Goal: Complete application form

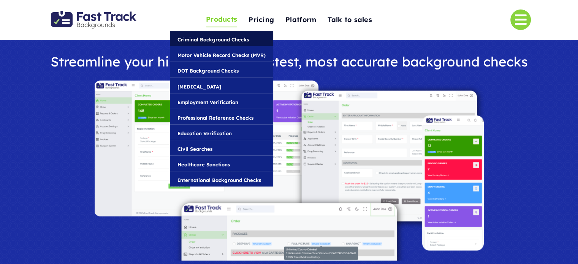
click at [217, 40] on span "Criminal Background Checks" at bounding box center [213, 39] width 71 height 8
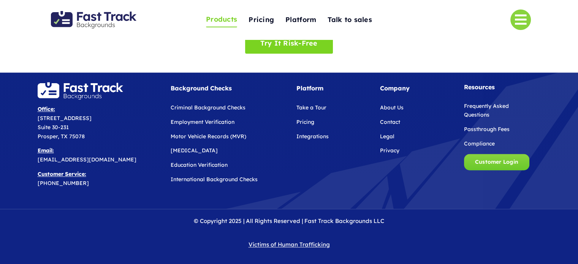
scroll to position [984, 0]
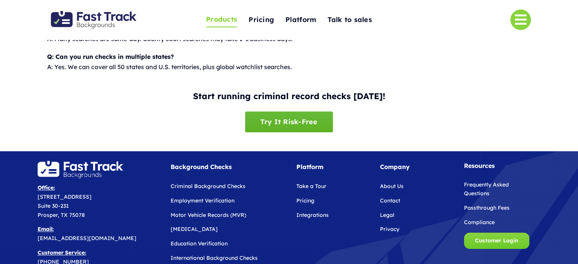
click at [293, 123] on span "Try It Risk-Free" at bounding box center [288, 122] width 57 height 8
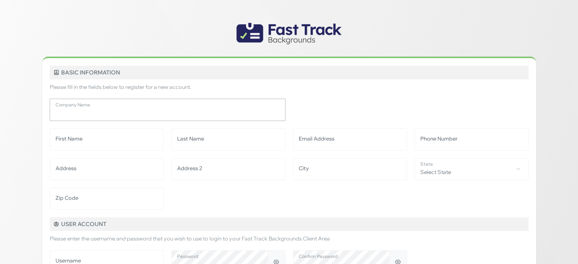
click at [165, 117] on input "Company Name" at bounding box center [168, 110] width 236 height 22
type input "*"
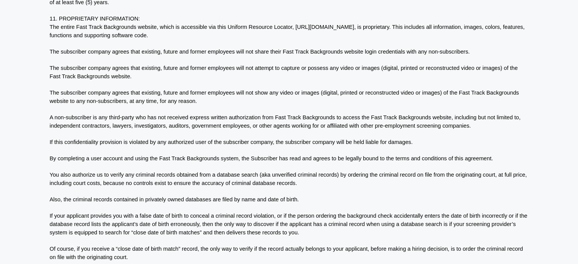
scroll to position [1060, 0]
